Goal: Task Accomplishment & Management: Manage account settings

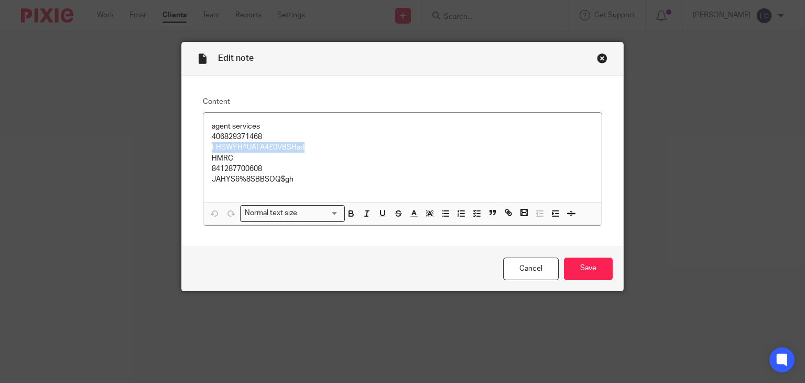
click at [598, 58] on div "Close this dialog window" at bounding box center [602, 58] width 10 height 10
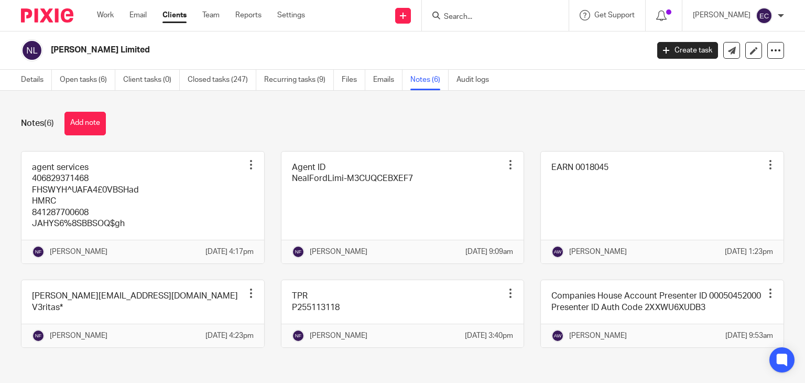
click at [472, 13] on input "Search" at bounding box center [490, 17] width 94 height 9
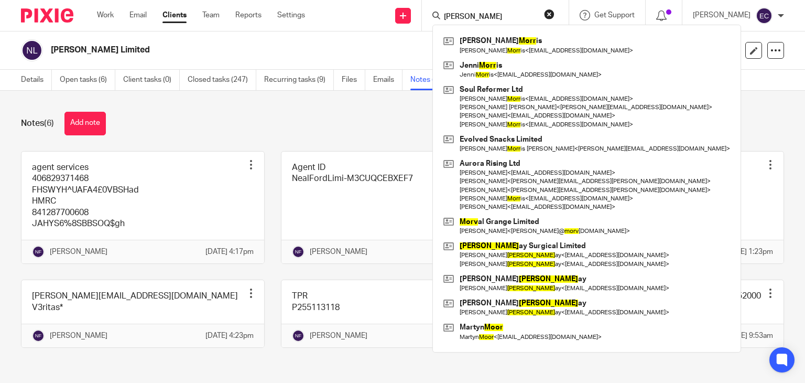
type input "morris"
click button "submit" at bounding box center [0, 0] width 0 height 0
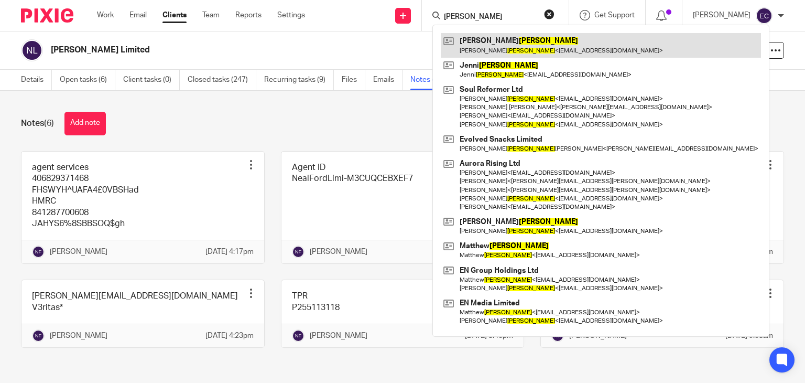
click at [495, 50] on link at bounding box center [601, 45] width 320 height 24
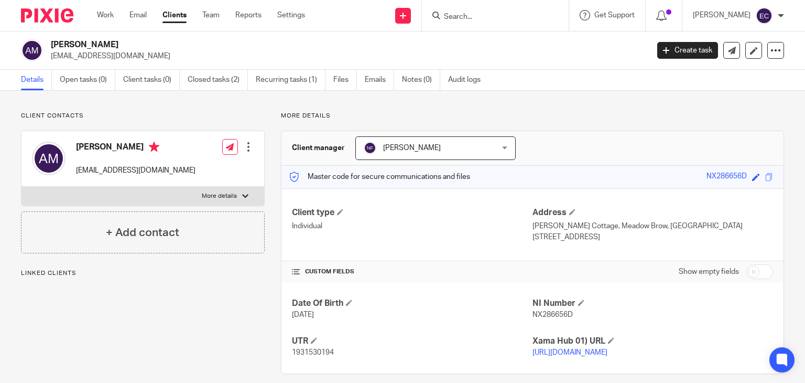
scroll to position [22, 0]
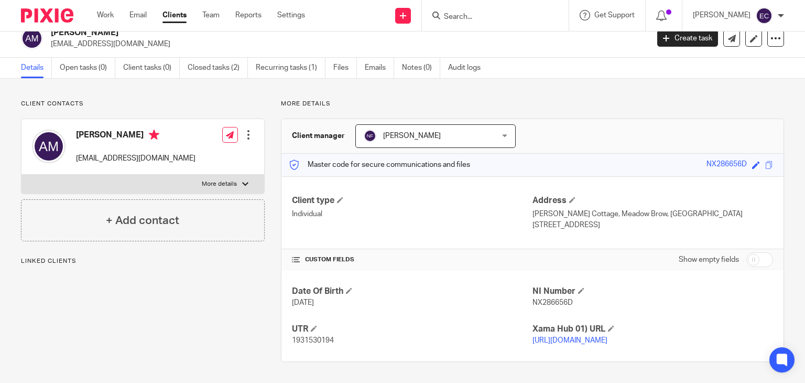
click at [306, 337] on span "1931530194" at bounding box center [313, 340] width 42 height 7
copy span "1931530194"
click at [502, 14] on input "Search" at bounding box center [490, 17] width 94 height 9
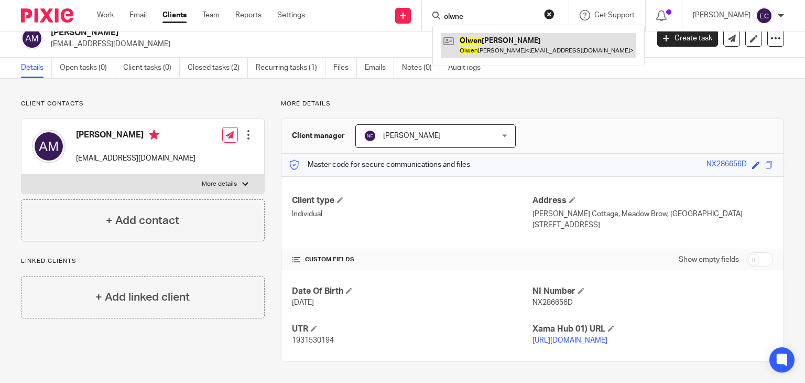
type input "olwne"
click at [491, 49] on link at bounding box center [539, 45] width 196 height 24
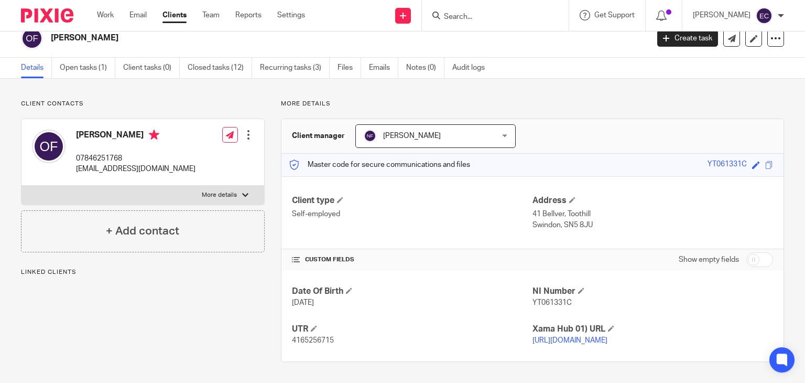
scroll to position [22, 0]
click at [552, 299] on span "YT061331C" at bounding box center [552, 302] width 39 height 7
copy span "YT061331C"
click at [503, 19] on input "Search" at bounding box center [490, 17] width 94 height 9
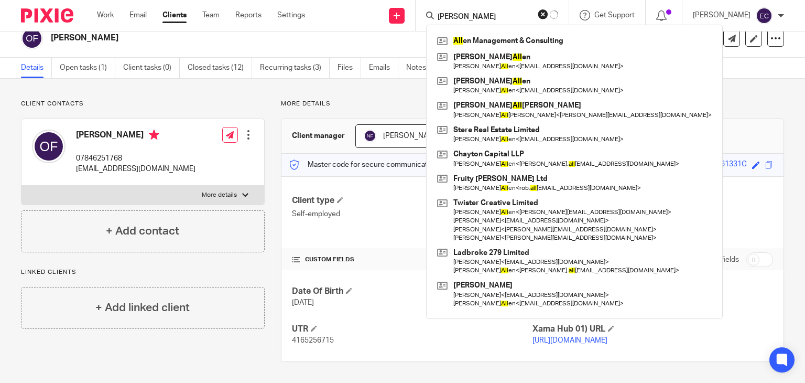
click button "submit" at bounding box center [0, 0] width 0 height 0
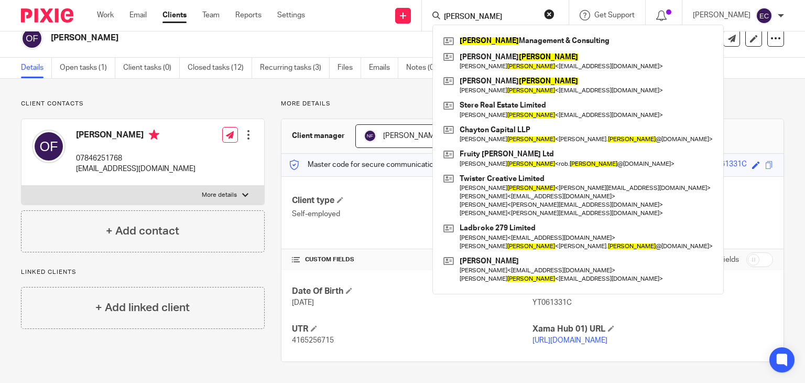
click at [480, 15] on input "allen" at bounding box center [490, 17] width 94 height 9
click at [476, 13] on input "allen" at bounding box center [490, 17] width 94 height 9
click at [476, 13] on input "[PERSON_NAME]" at bounding box center [490, 17] width 94 height 9
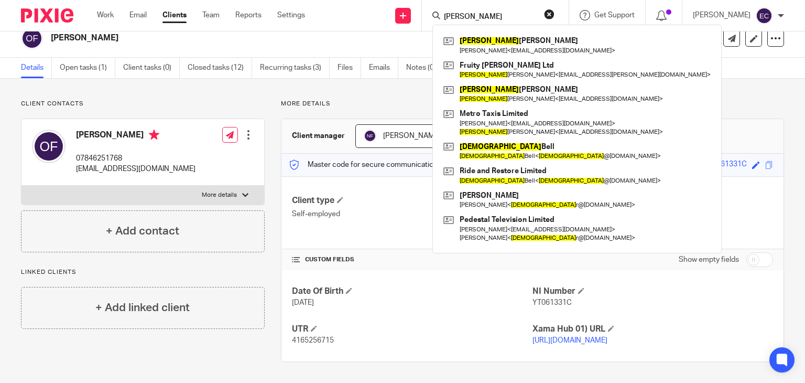
type input "christine"
click button "submit" at bounding box center [0, 0] width 0 height 0
click at [555, 15] on button "reset" at bounding box center [549, 14] width 10 height 10
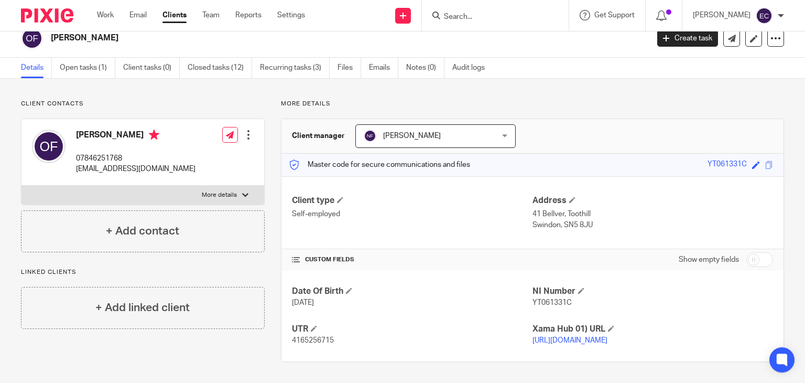
click at [454, 9] on div at bounding box center [495, 15] width 147 height 31
click at [456, 16] on input "Search" at bounding box center [490, 17] width 94 height 9
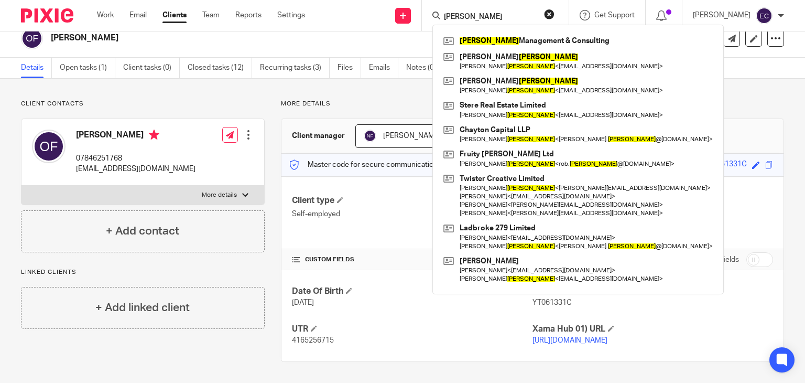
type input "allen"
click button "submit" at bounding box center [0, 0] width 0 height 0
click at [672, 68] on div "Details Open tasks (1) Client tasks (0) Closed tasks (12) Recurring tasks (3) F…" at bounding box center [402, 68] width 805 height 21
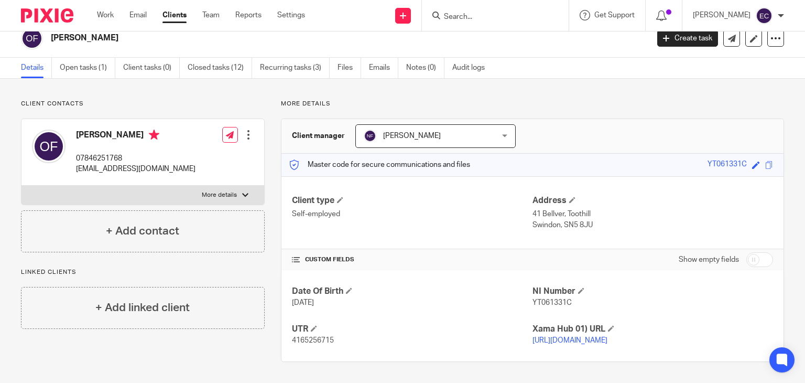
click at [170, 20] on link "Clients" at bounding box center [175, 15] width 24 height 10
click at [99, 17] on link "Work" at bounding box center [105, 15] width 17 height 10
click at [296, 14] on link "Settings" at bounding box center [291, 15] width 28 height 10
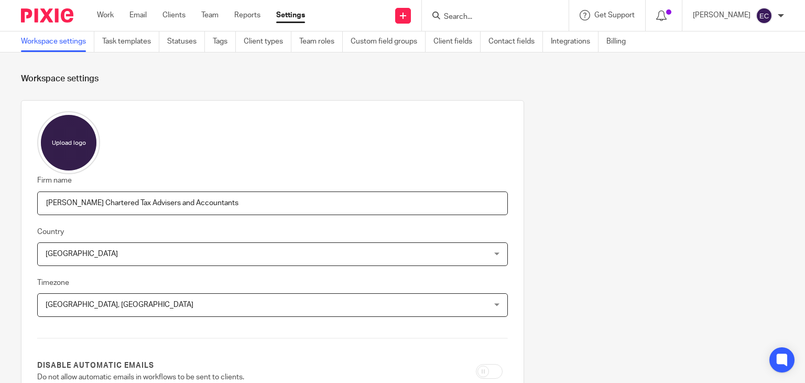
click at [462, 23] on div at bounding box center [495, 15] width 147 height 31
click at [683, 20] on div at bounding box center [664, 15] width 37 height 31
click at [633, 20] on div "Get Support" at bounding box center [607, 15] width 55 height 10
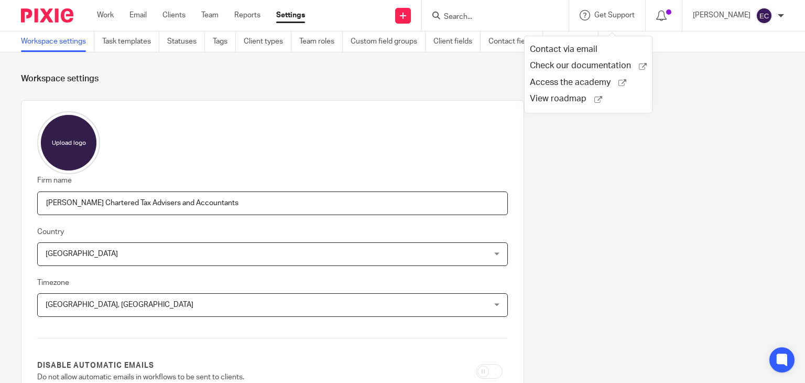
click at [504, 7] on div at bounding box center [495, 15] width 147 height 31
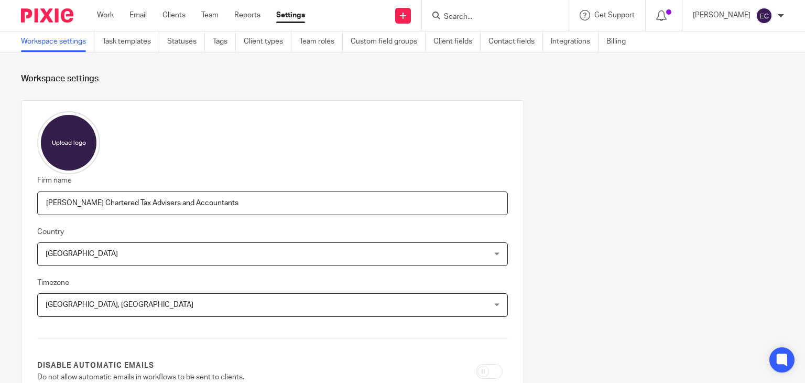
click at [469, 22] on div at bounding box center [495, 15] width 147 height 31
click at [166, 18] on link "Clients" at bounding box center [174, 15] width 23 height 10
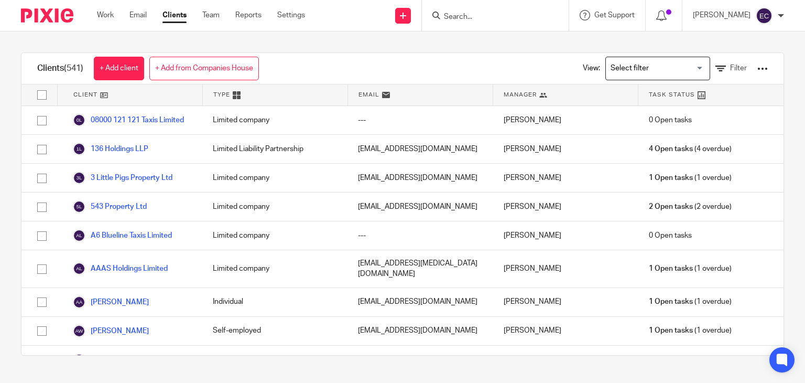
click at [472, 16] on input "Search" at bounding box center [490, 17] width 94 height 9
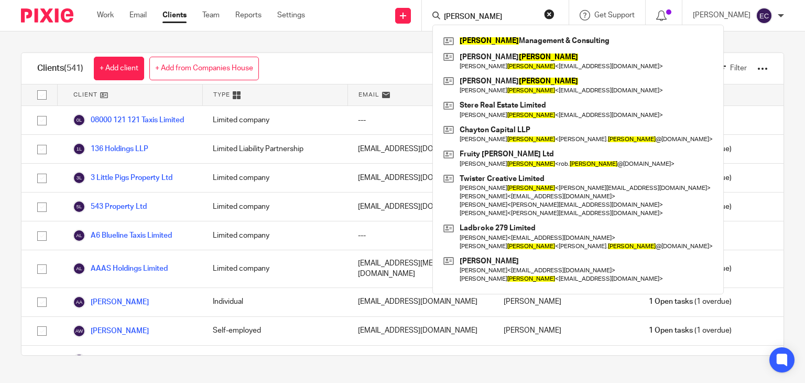
type input "allen"
click button "submit" at bounding box center [0, 0] width 0 height 0
click at [325, 67] on div "Clients (541) + Add client + Add from Companies House View: Loading... Filter" at bounding box center [402, 68] width 762 height 31
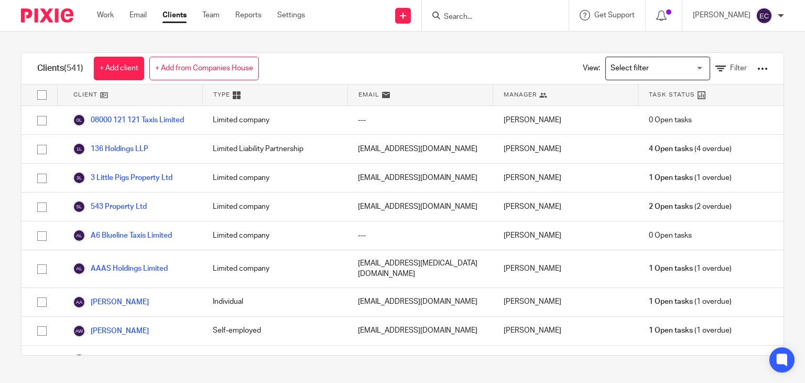
click at [653, 63] on input "Search for option" at bounding box center [655, 68] width 97 height 18
click at [643, 93] on li "Archive" at bounding box center [658, 90] width 104 height 14
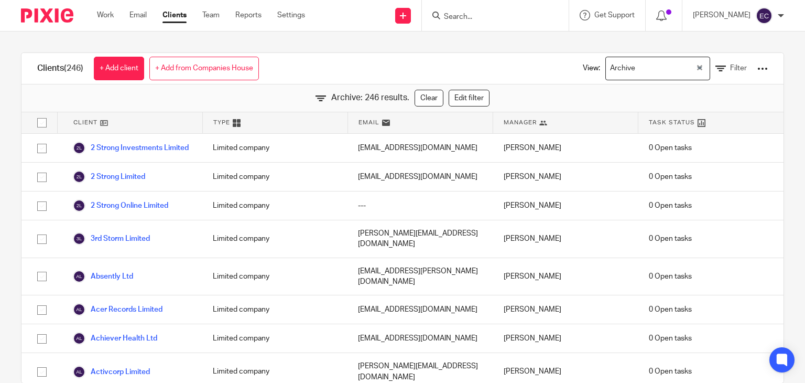
click at [482, 19] on input "Search" at bounding box center [490, 17] width 94 height 9
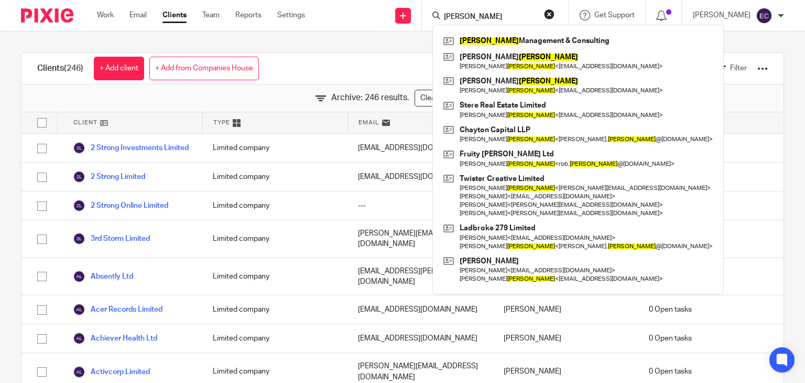
type input "allen"
click button "submit" at bounding box center [0, 0] width 0 height 0
click at [404, 45] on div "Clients (246) + Add client + Add from Companies House View: Archive Loading... …" at bounding box center [402, 206] width 805 height 351
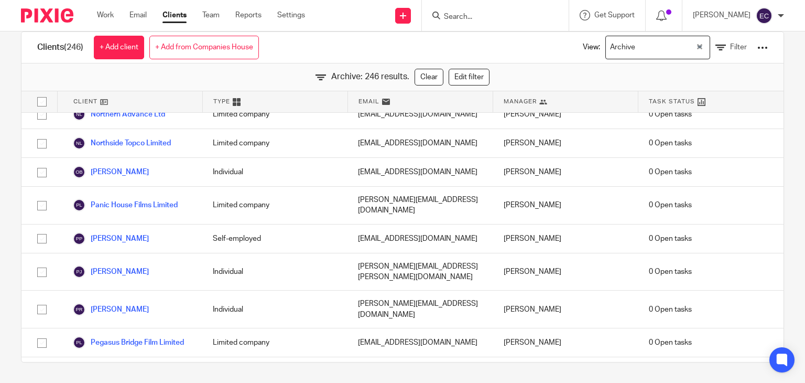
scroll to position [5400, 0]
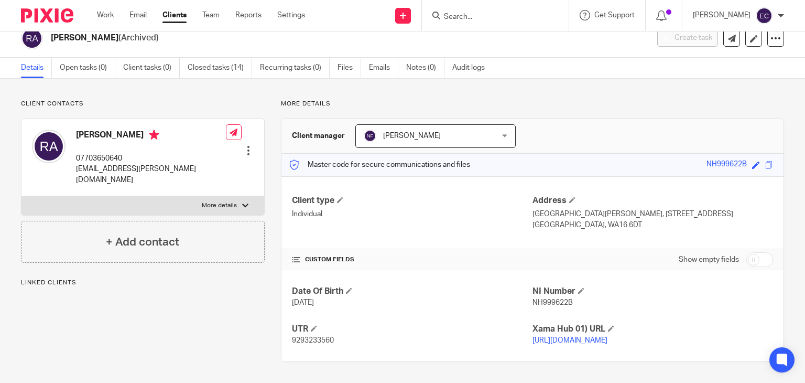
scroll to position [22, 0]
click at [537, 297] on p "NH999622B" at bounding box center [653, 302] width 241 height 10
copy span "NH999622B"
click at [501, 17] on input "Search" at bounding box center [490, 17] width 94 height 9
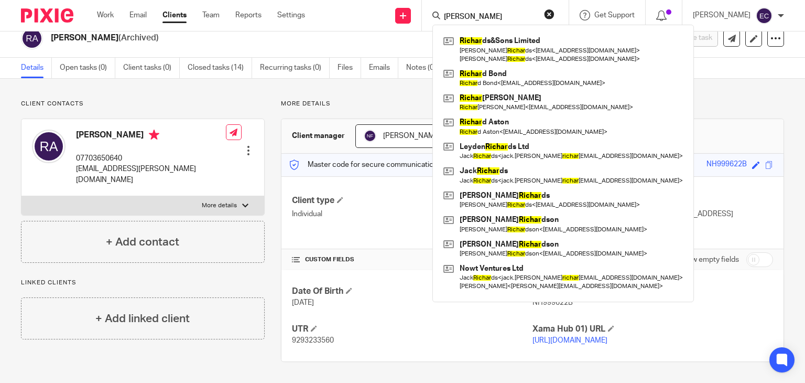
type input "richard"
click button "submit" at bounding box center [0, 0] width 0 height 0
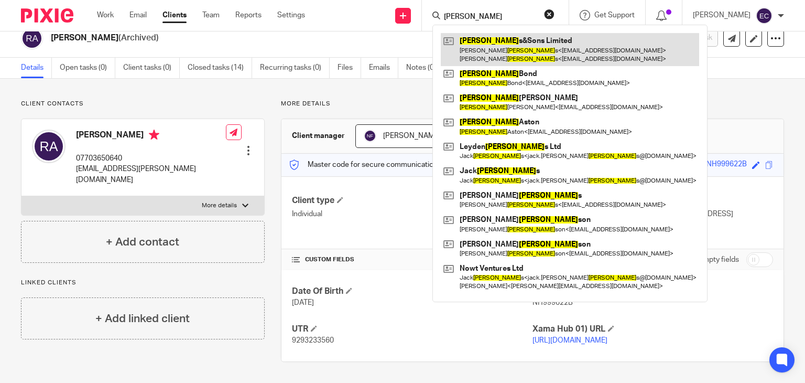
click at [498, 51] on link at bounding box center [570, 49] width 258 height 33
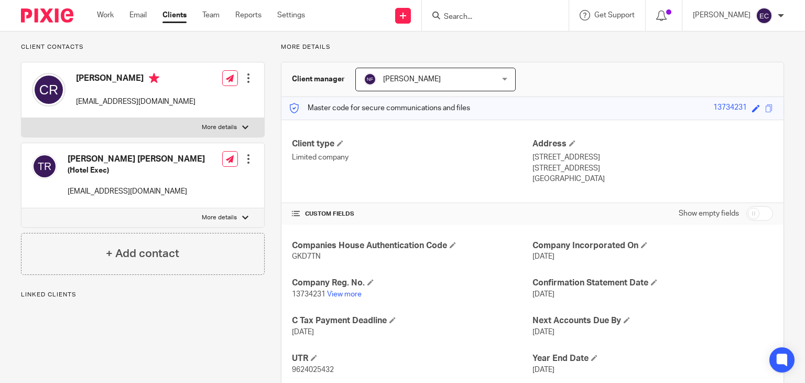
scroll to position [105, 0]
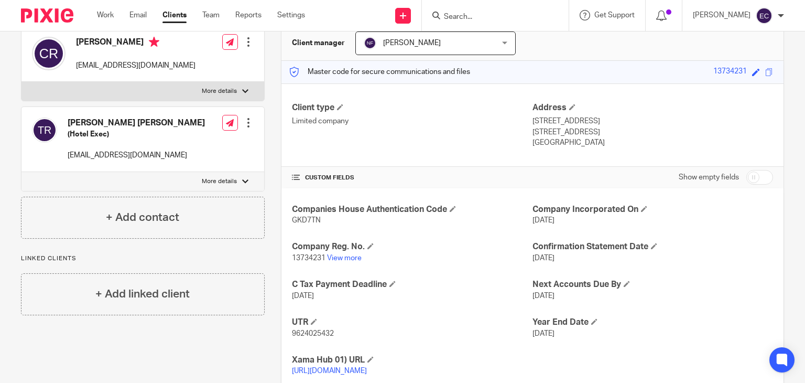
click at [312, 220] on span "GKD7TN" at bounding box center [306, 220] width 29 height 7
copy span "GKD7TN"
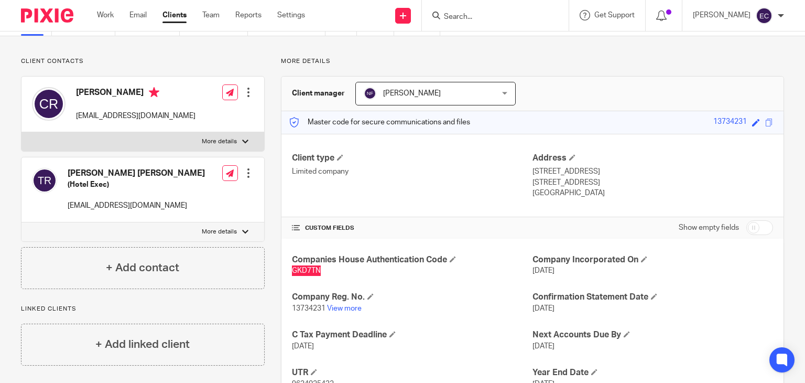
scroll to position [0, 0]
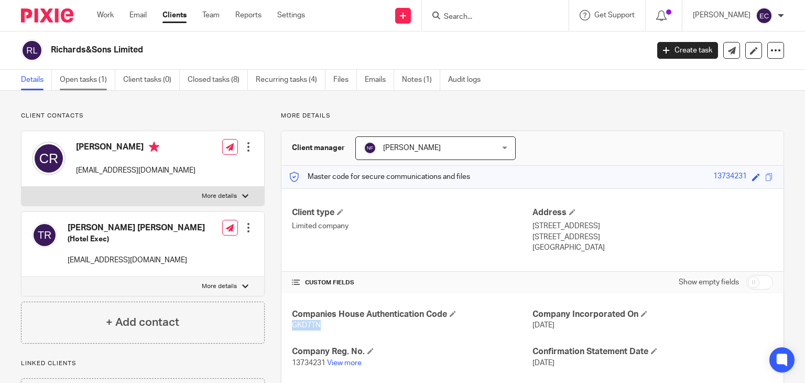
click at [73, 82] on link "Open tasks (1)" at bounding box center [88, 80] width 56 height 20
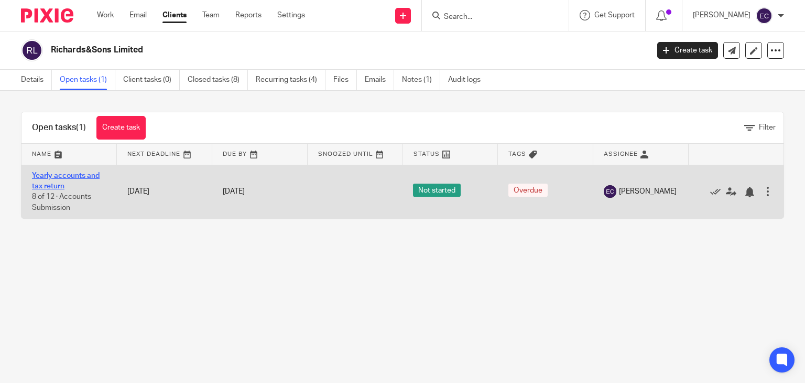
click at [83, 178] on link "Yearly accounts and tax return" at bounding box center [66, 181] width 68 height 18
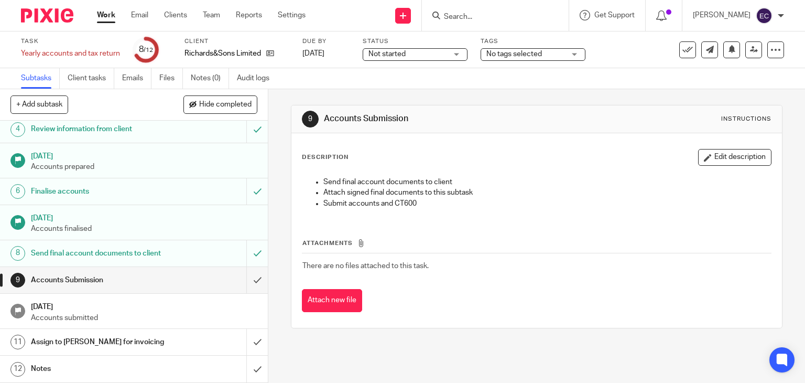
scroll to position [113, 0]
click at [245, 282] on input "submit" at bounding box center [134, 280] width 268 height 26
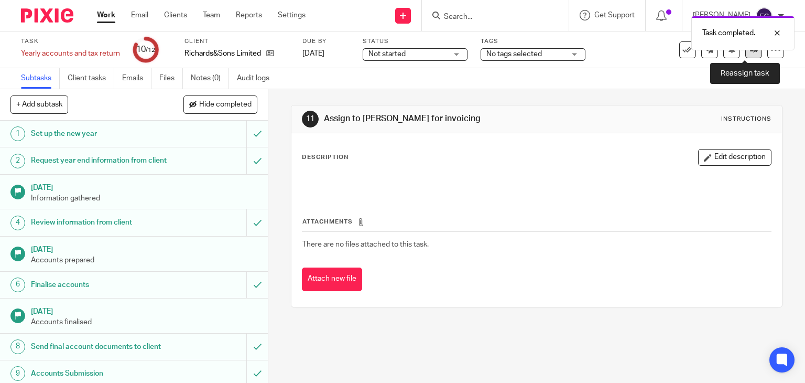
click at [750, 52] on icon at bounding box center [754, 50] width 8 height 8
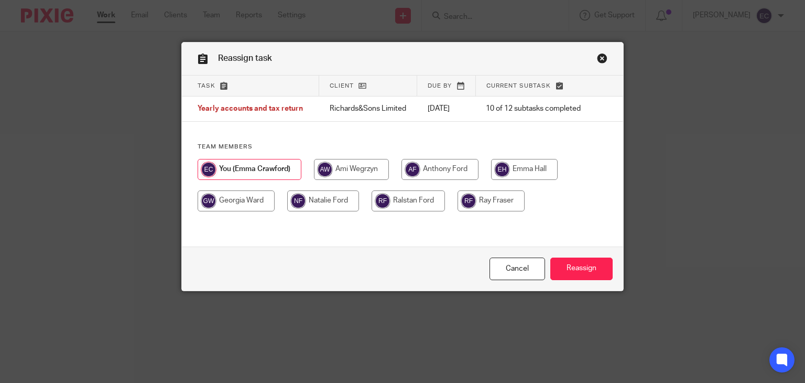
click at [327, 204] on input "radio" at bounding box center [323, 200] width 72 height 21
radio input "true"
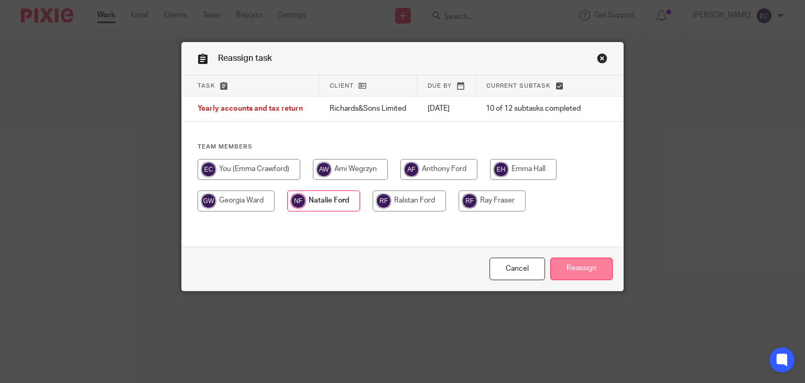
click at [566, 265] on input "Reassign" at bounding box center [582, 268] width 62 height 23
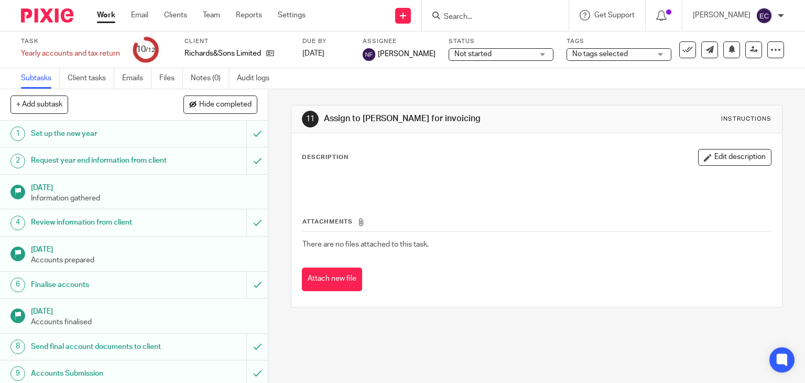
click at [478, 13] on input "Search" at bounding box center [490, 17] width 94 height 9
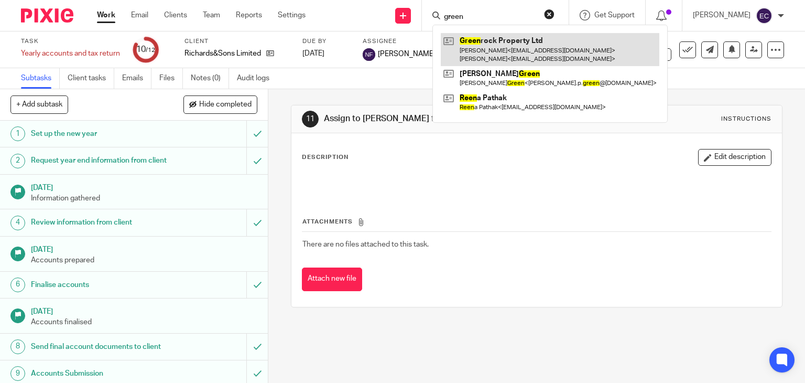
type input "green"
click at [480, 55] on link at bounding box center [550, 49] width 219 height 33
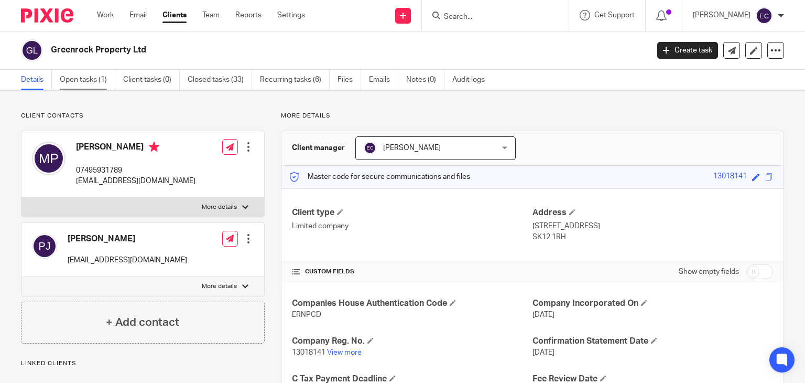
click at [65, 72] on link "Open tasks (1)" at bounding box center [88, 80] width 56 height 20
